Goal: Information Seeking & Learning: Learn about a topic

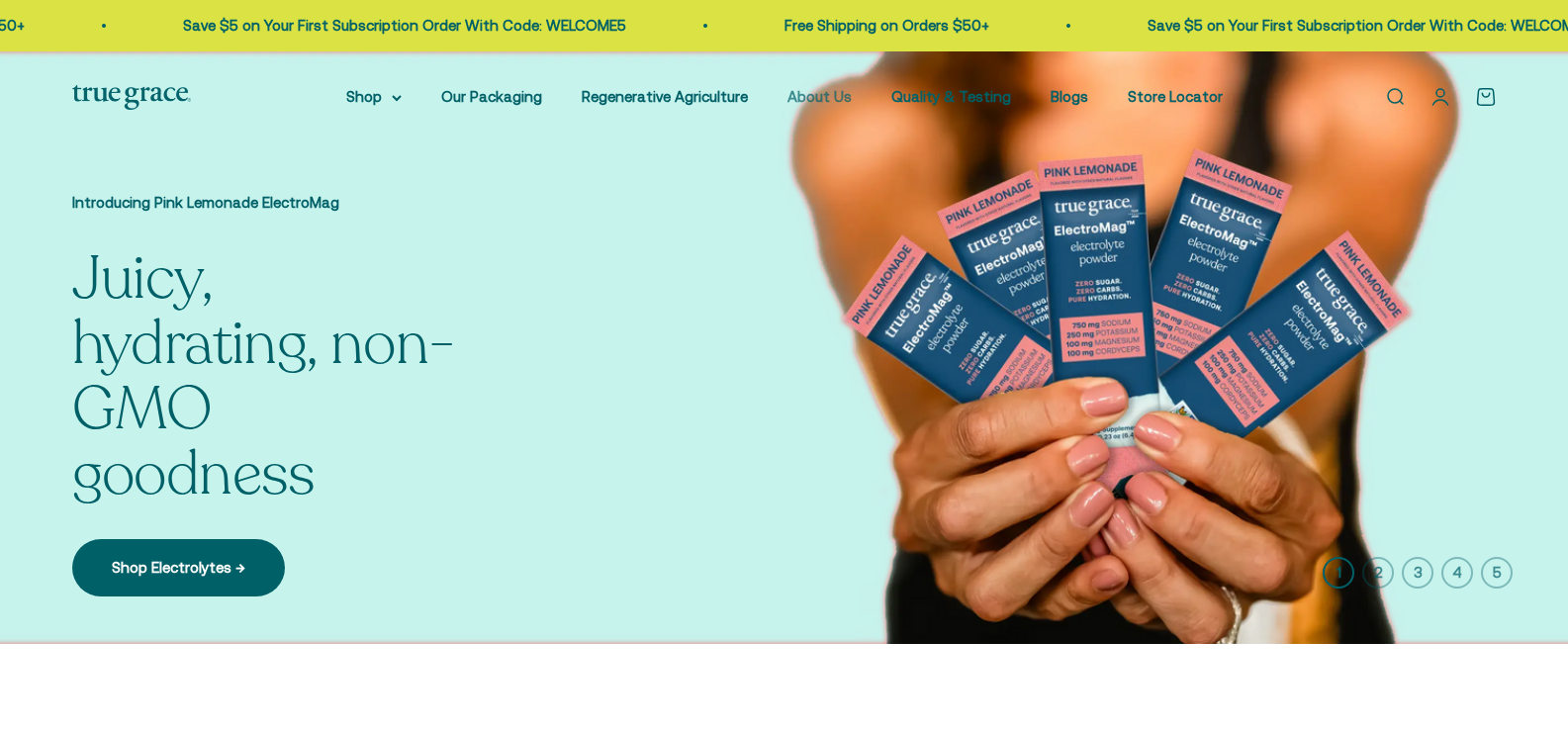
click at [833, 96] on link "About Us" at bounding box center [819, 96] width 65 height 17
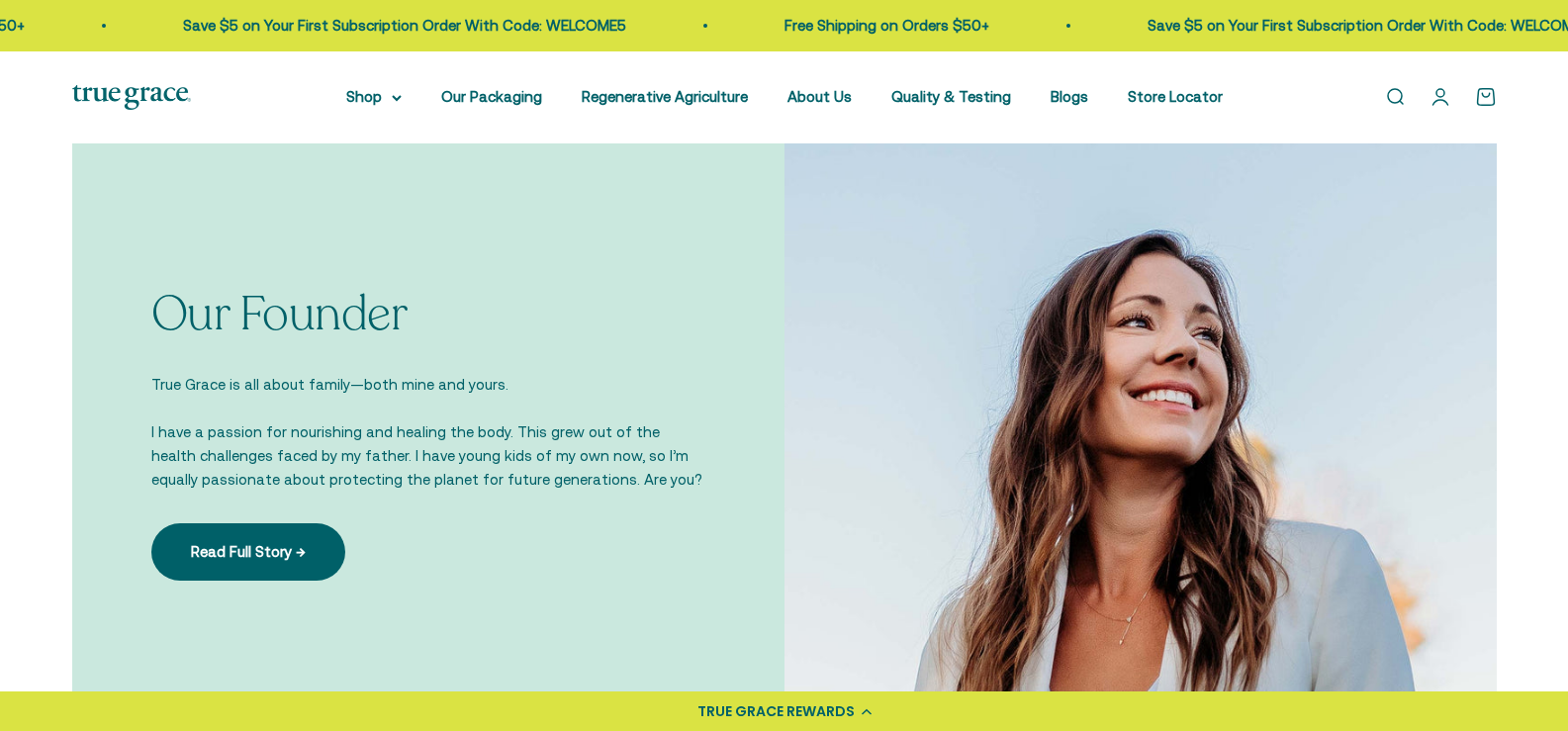
scroll to position [1385, 0]
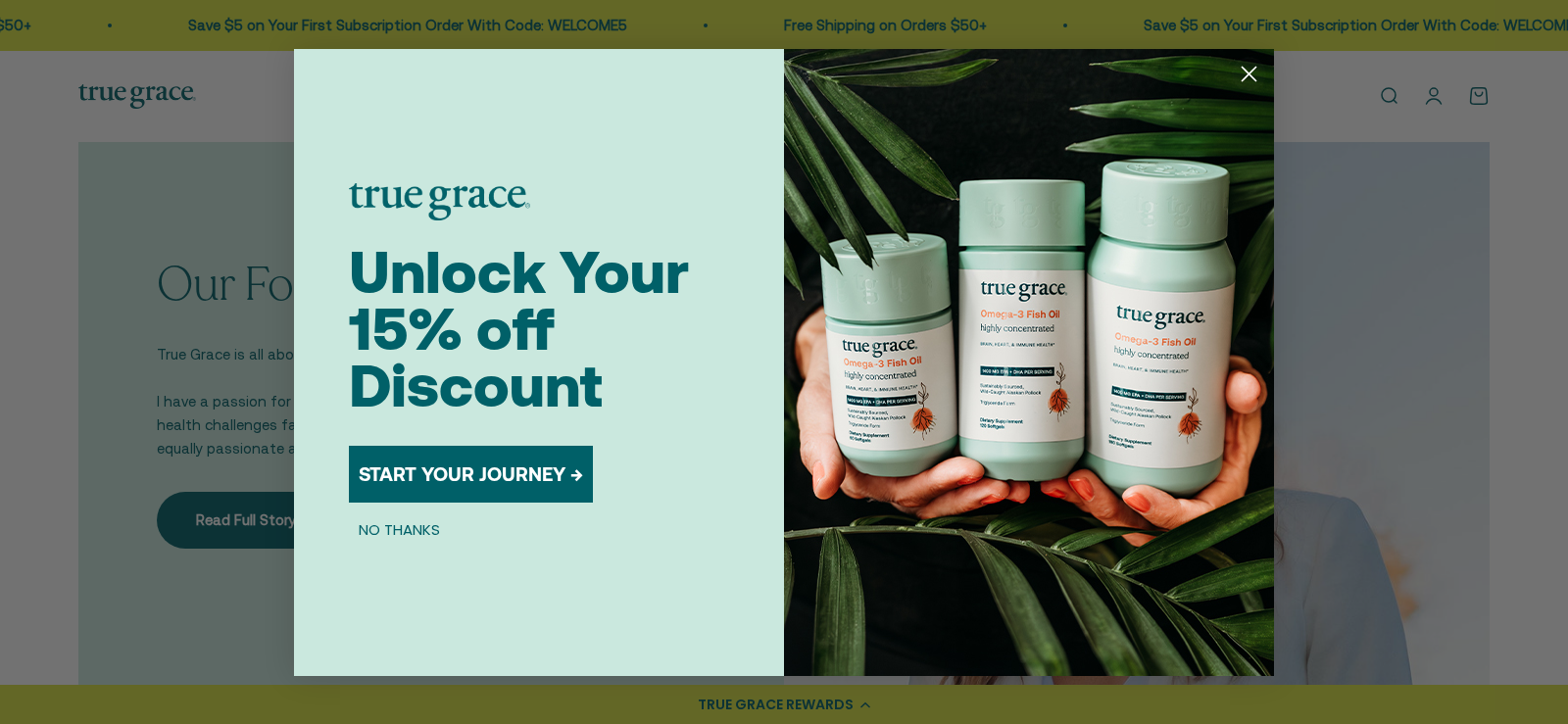
click at [414, 518] on button "NO THANKS" at bounding box center [399, 530] width 100 height 24
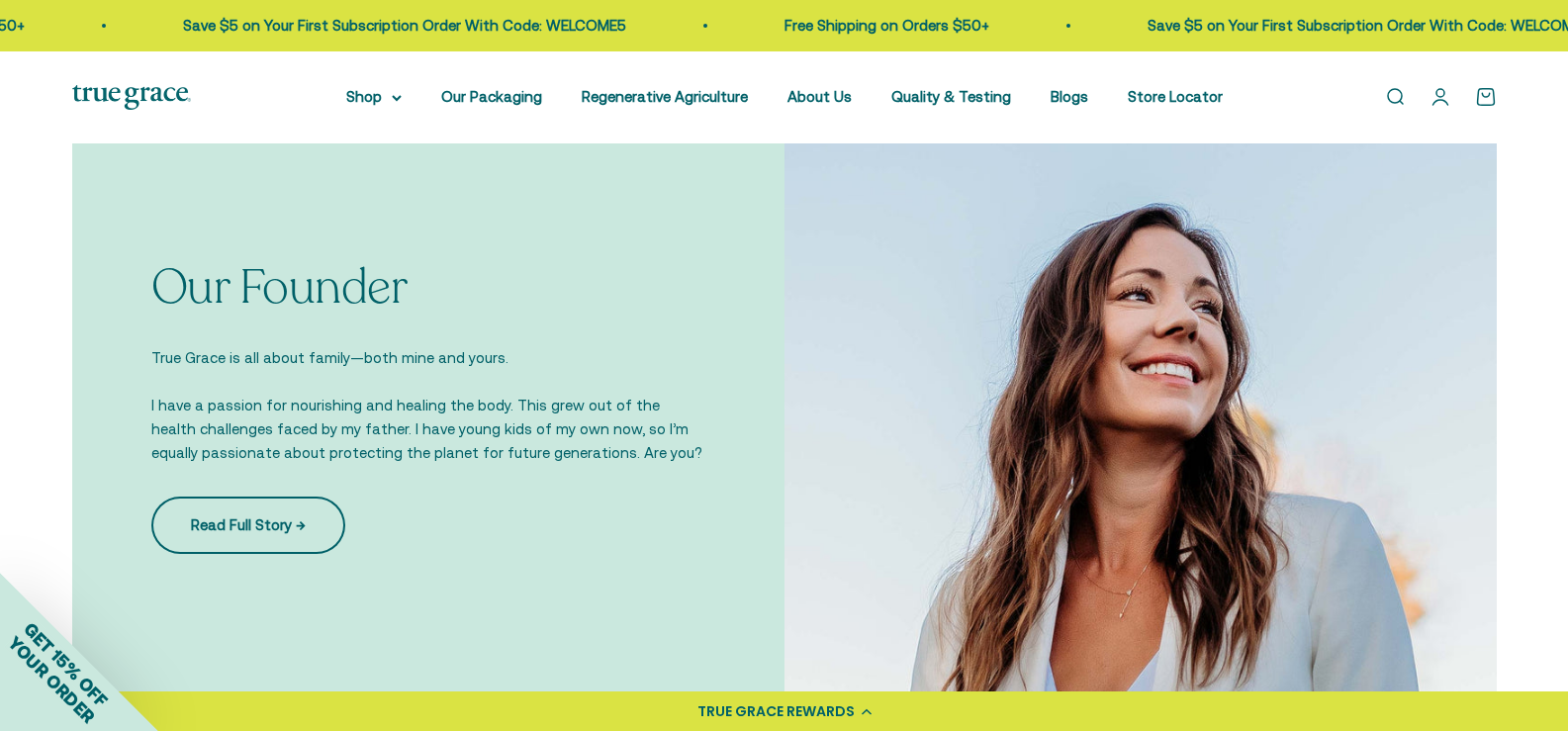
click at [183, 539] on link "Read Full Story →" at bounding box center [248, 525] width 194 height 58
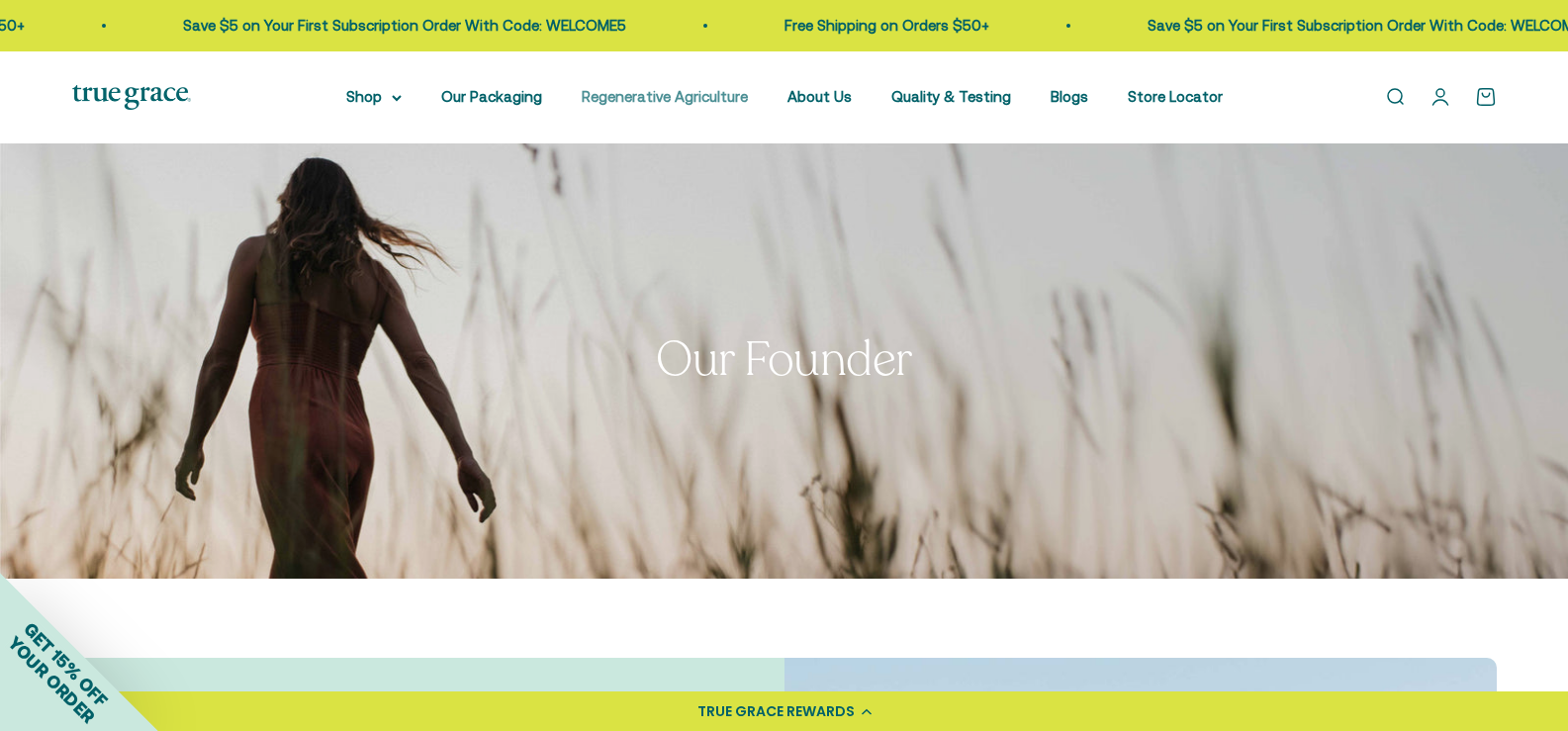
click at [653, 102] on link "Regenerative Agriculture" at bounding box center [664, 96] width 166 height 17
